Goal: Navigation & Orientation: Find specific page/section

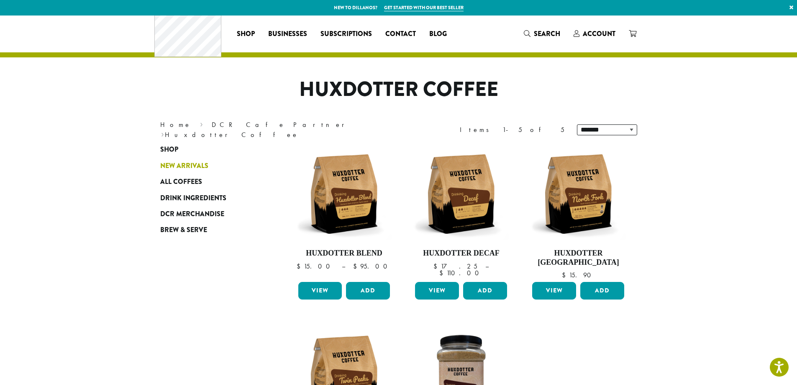
click at [160, 171] on span "New Arrivals" at bounding box center [184, 166] width 48 height 10
click at [160, 203] on span "Drink Ingredients" at bounding box center [193, 198] width 66 height 10
click at [160, 219] on span "DCR Merchandise" at bounding box center [192, 214] width 64 height 10
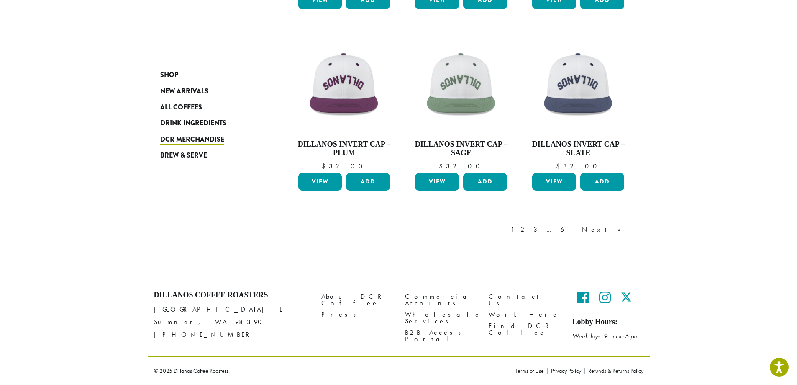
scroll to position [822, 0]
click at [160, 161] on span "Brew & Serve" at bounding box center [183, 155] width 47 height 10
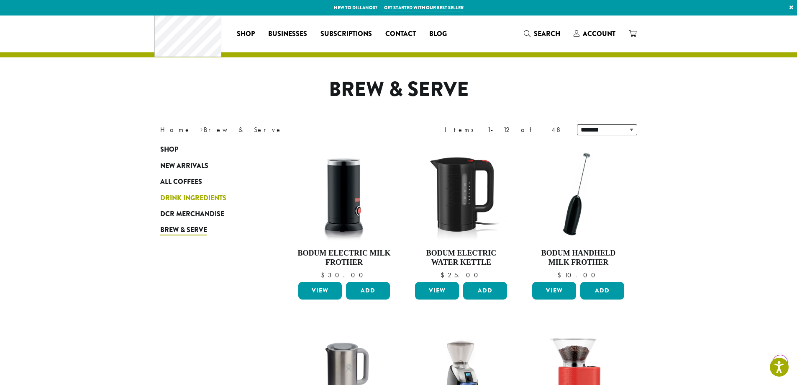
click at [162, 203] on span "Drink Ingredients" at bounding box center [193, 198] width 66 height 10
